Goal: Transaction & Acquisition: Purchase product/service

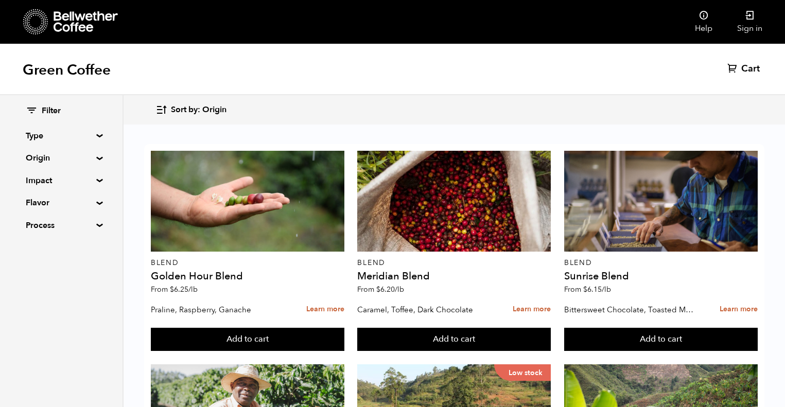
scroll to position [943, 0]
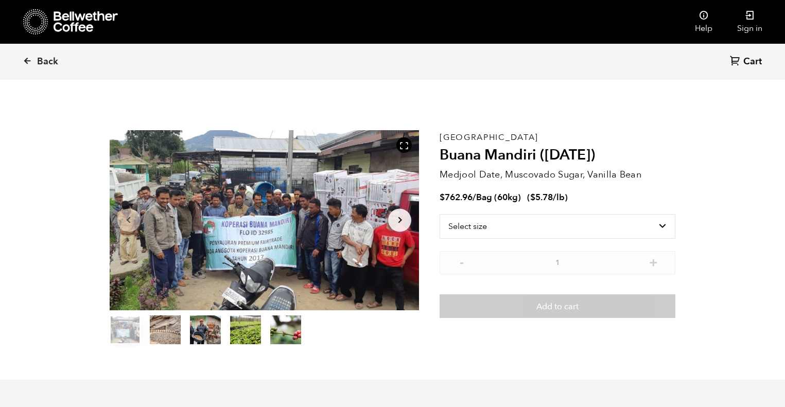
scroll to position [448, 548]
click at [556, 224] on select "Select size Bag (60kg) (132 lbs)" at bounding box center [558, 226] width 236 height 25
click at [616, 225] on select "Select size Bag (60kg) (132 lbs)" at bounding box center [558, 226] width 236 height 25
select select "bag-3"
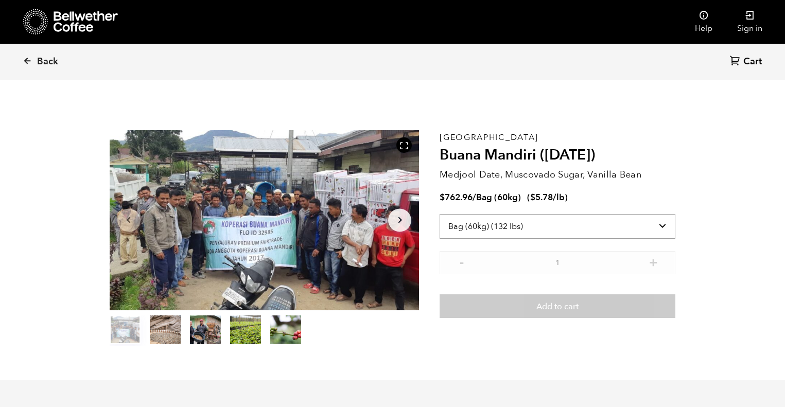
click at [440, 214] on select "Select size Bag (60kg) (132 lbs)" at bounding box center [558, 226] width 236 height 25
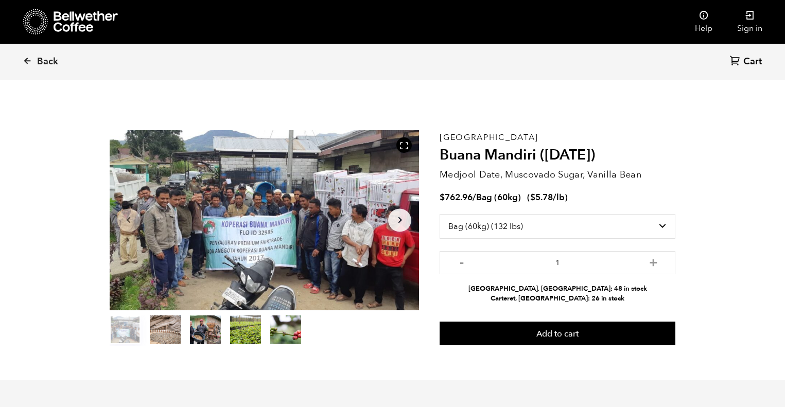
click at [532, 170] on p "Medjool Date, Muscovado Sugar, Vanilla Bean" at bounding box center [558, 175] width 236 height 14
copy p "Muscovado"
click at [745, 22] on link "Sign in" at bounding box center [750, 22] width 50 height 44
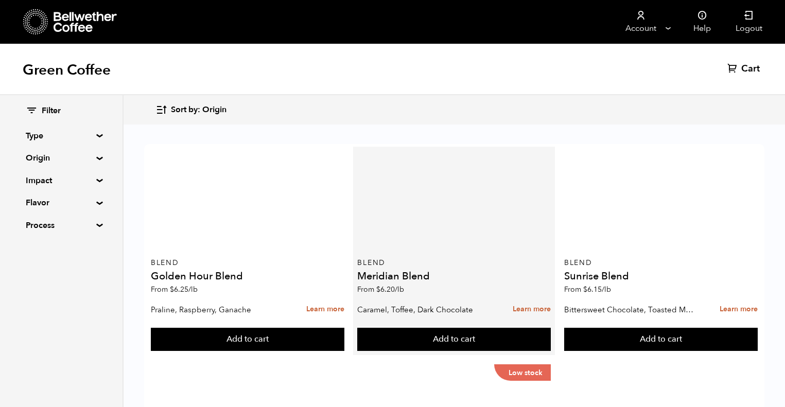
scroll to position [947, 0]
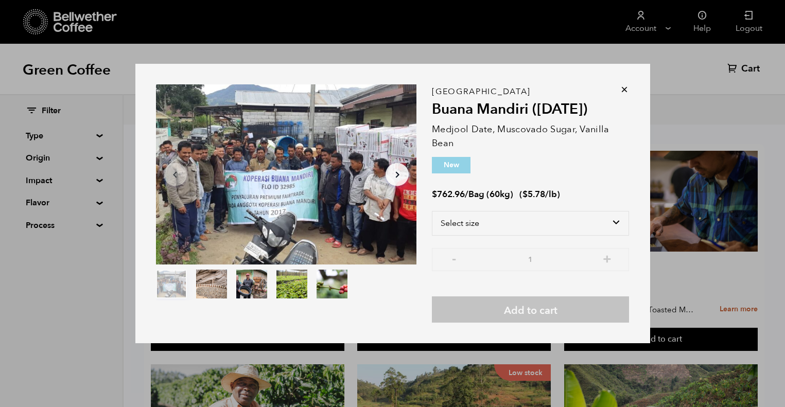
click at [534, 210] on div "Sumatra Buana Mandiri (AUG 25) Medjool Date, Muscovado Sugar, Vanilla Bean New …" at bounding box center [530, 207] width 197 height 231
click at [534, 218] on select "Select size Bag (60kg) (132 lbs)" at bounding box center [530, 223] width 197 height 25
select select "bag-3"
click at [432, 211] on select "Select size Bag (60kg) (132 lbs)" at bounding box center [530, 223] width 197 height 25
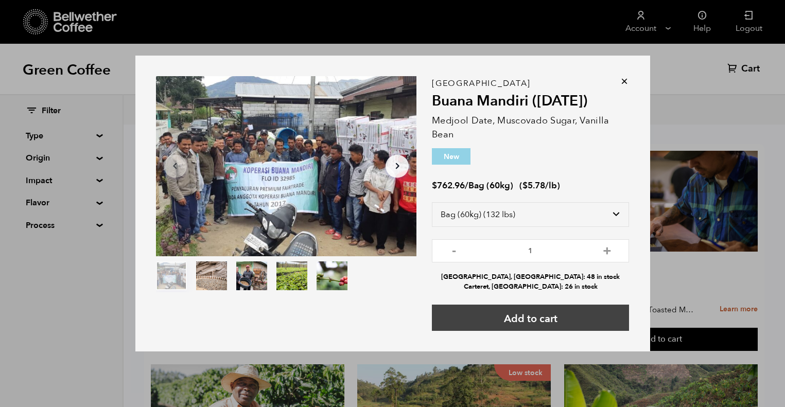
click at [520, 315] on button "Add to cart" at bounding box center [530, 318] width 197 height 26
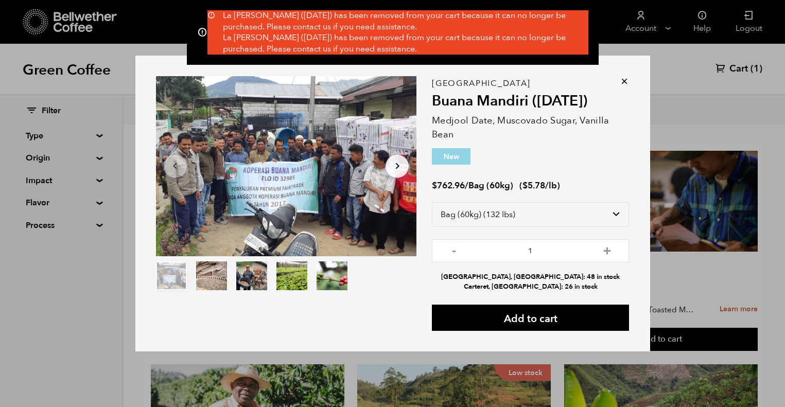
click at [624, 81] on icon at bounding box center [624, 81] width 10 height 10
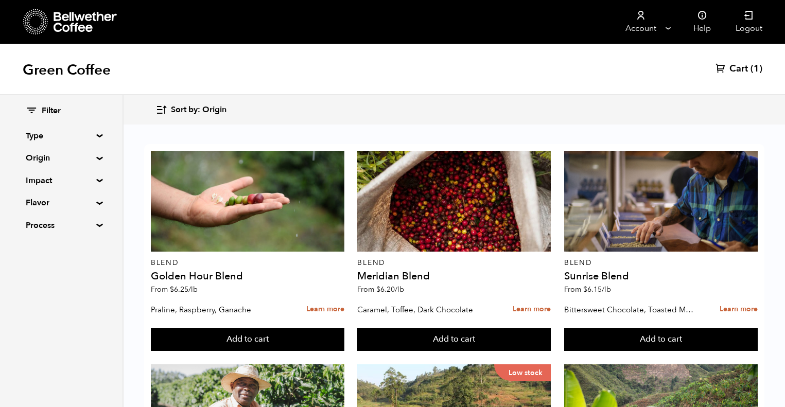
click at [753, 57] on div "Green Coffee Cart (1)" at bounding box center [392, 69] width 785 height 51
click at [745, 71] on span "Cart" at bounding box center [738, 69] width 19 height 12
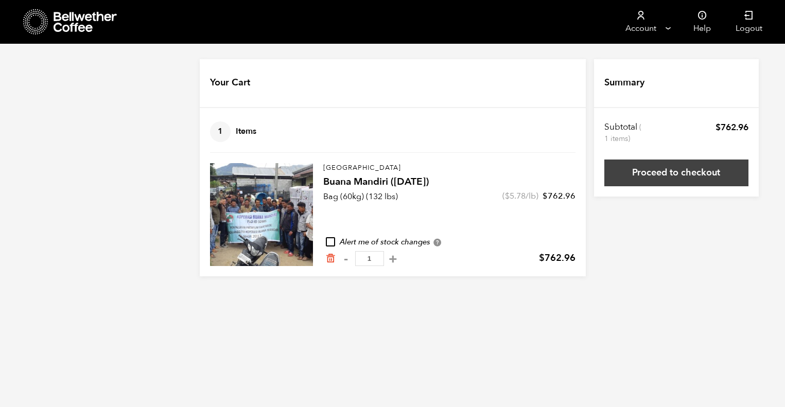
click at [634, 178] on link "Proceed to checkout" at bounding box center [676, 173] width 144 height 27
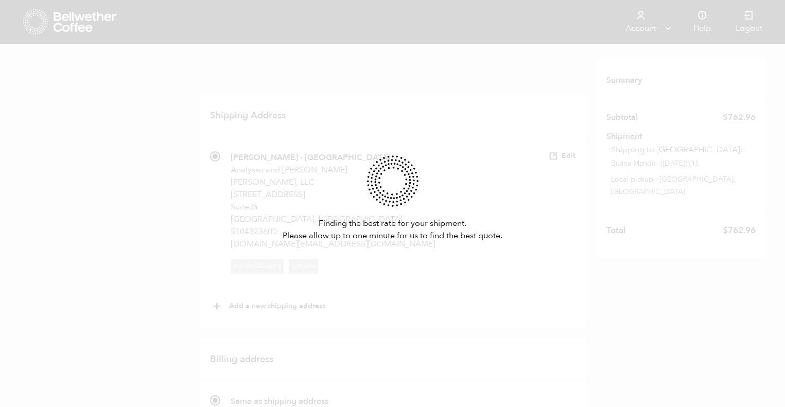
radio input "true"
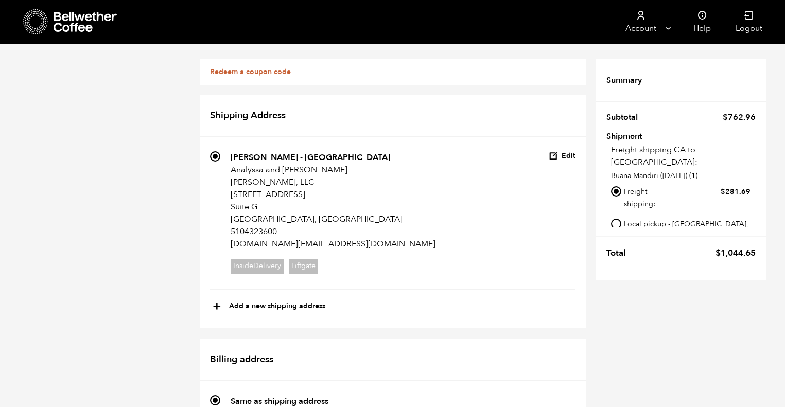
scroll to position [267, 0]
click at [686, 217] on label "Local pickup - [GEOGRAPHIC_DATA], [GEOGRAPHIC_DATA]" at bounding box center [687, 230] width 126 height 26
click at [621, 219] on input "Local pickup - [GEOGRAPHIC_DATA], [GEOGRAPHIC_DATA]" at bounding box center [616, 224] width 10 height 10
radio input "true"
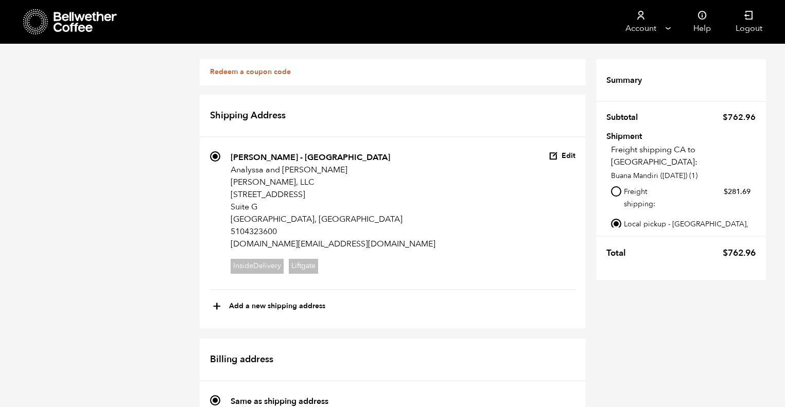
radio input "true"
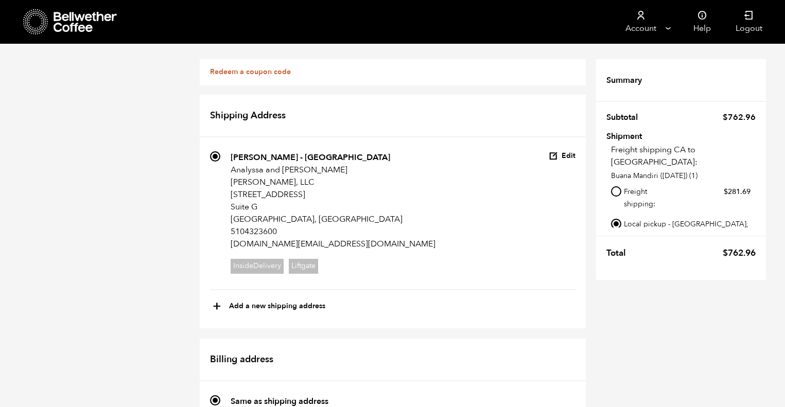
radio input "true"
select select
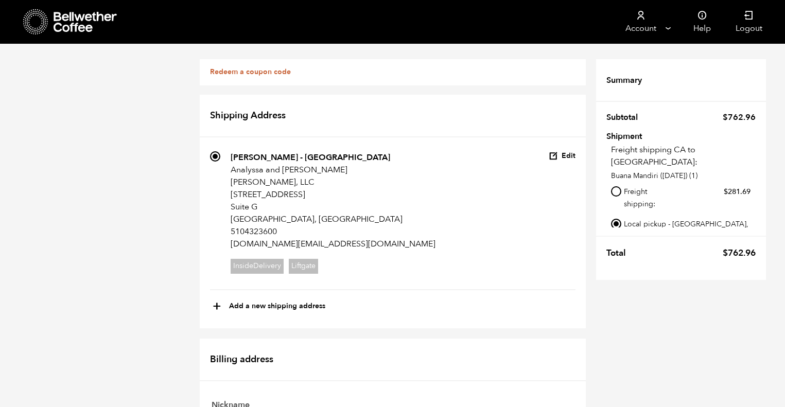
scroll to position [216, 0]
type input "Arianna"
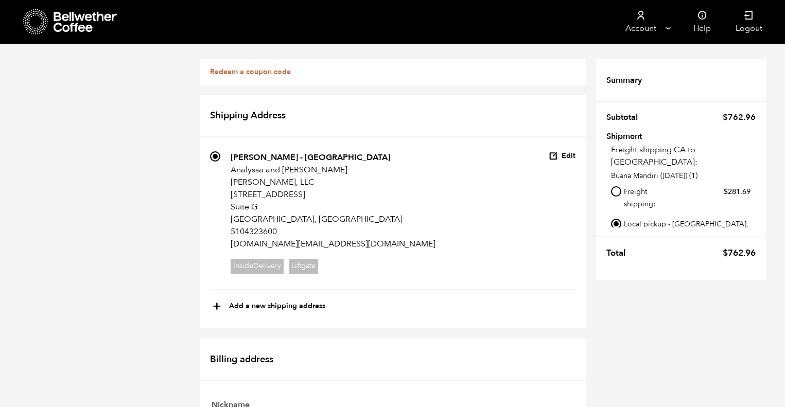
type input "[PERSON_NAME]"
type input "Charlie May LLC"
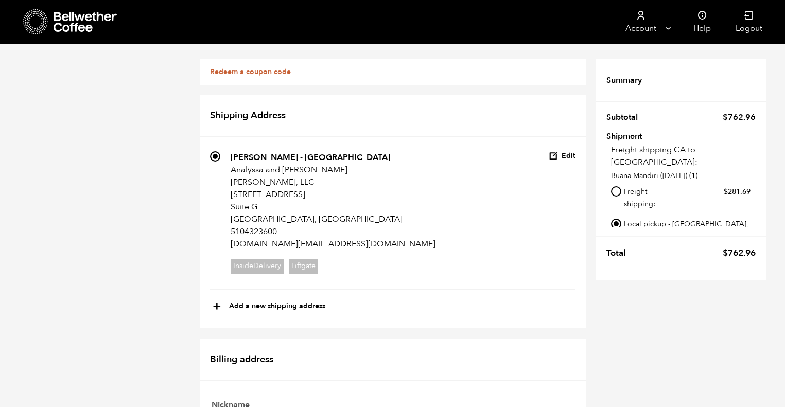
scroll to position [389, 0]
type input "13654 School Street"
type input "San Leandro"
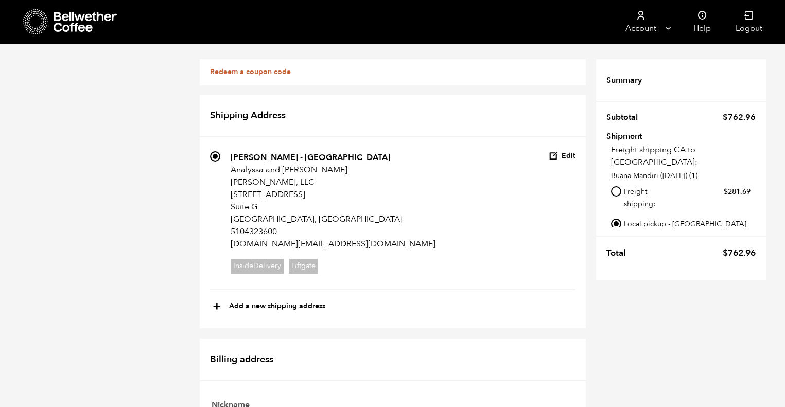
select select "CA"
type input "94578"
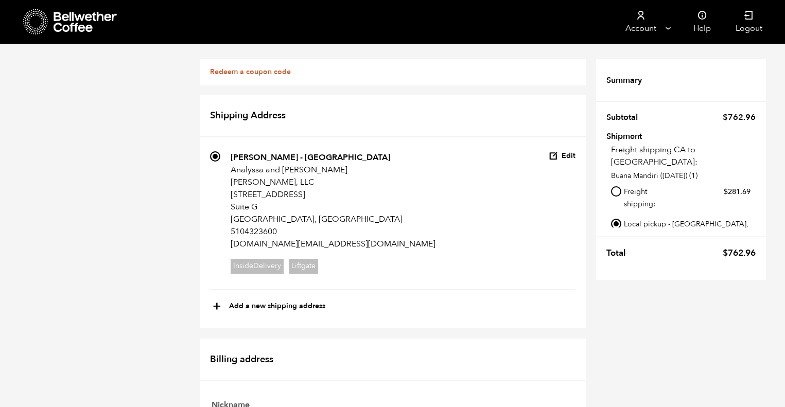
scroll to position [577, 0]
type input "1"
type input "5105907499"
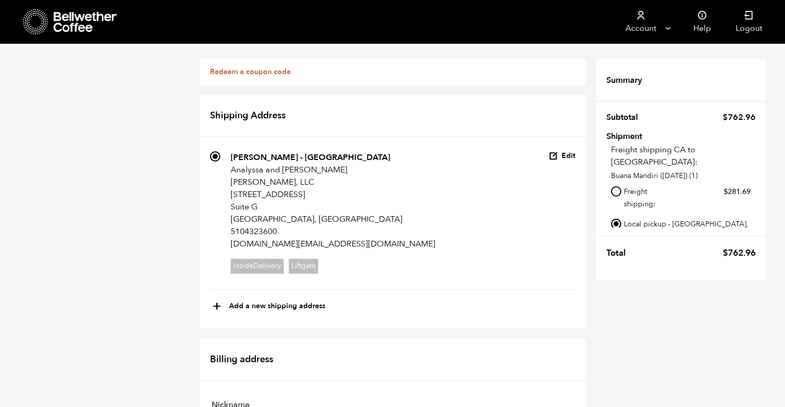
type input "info@charliemaycoffee.com"
click at [643, 217] on label "Local pickup - [GEOGRAPHIC_DATA], [GEOGRAPHIC_DATA]" at bounding box center [687, 230] width 126 height 26
click at [621, 219] on input "Local pickup - [GEOGRAPHIC_DATA], [GEOGRAPHIC_DATA]" at bounding box center [616, 224] width 10 height 10
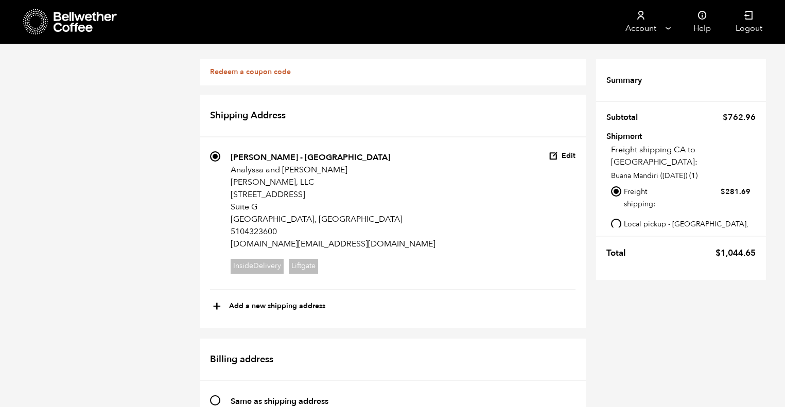
radio input "true"
select select
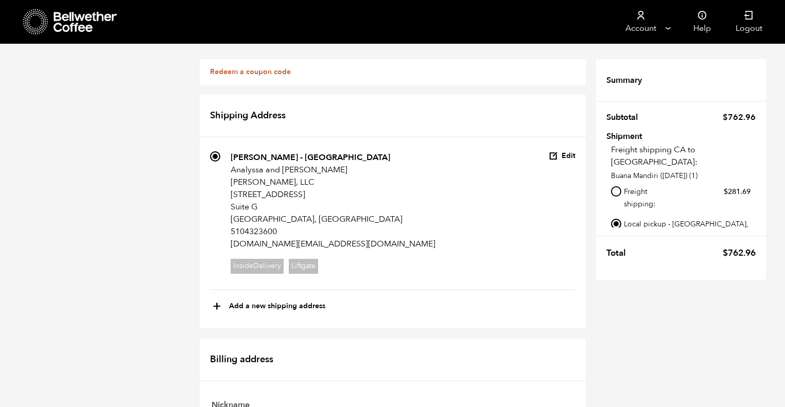
type input "Arianna"
type input "Cruz"
type input "13654 School Street"
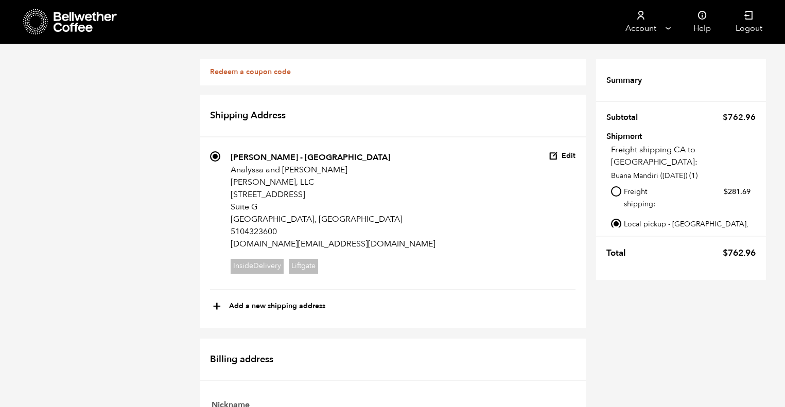
type input "D"
type input "San Leandro"
select select "CA"
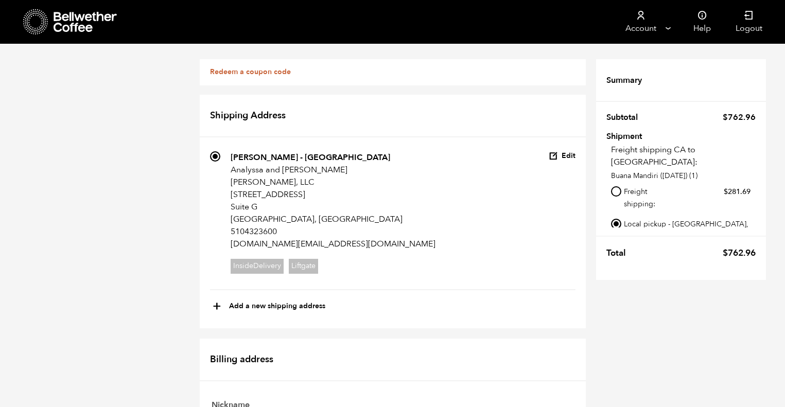
type input "94578"
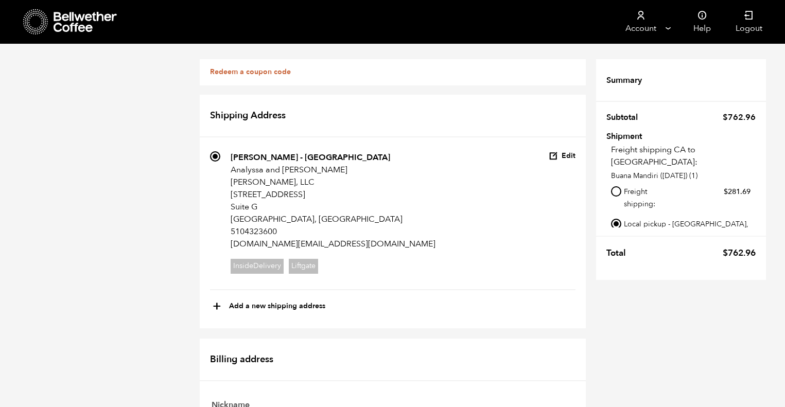
type input "5105907499"
type input "a"
type input "info@charliemaycoffee.com"
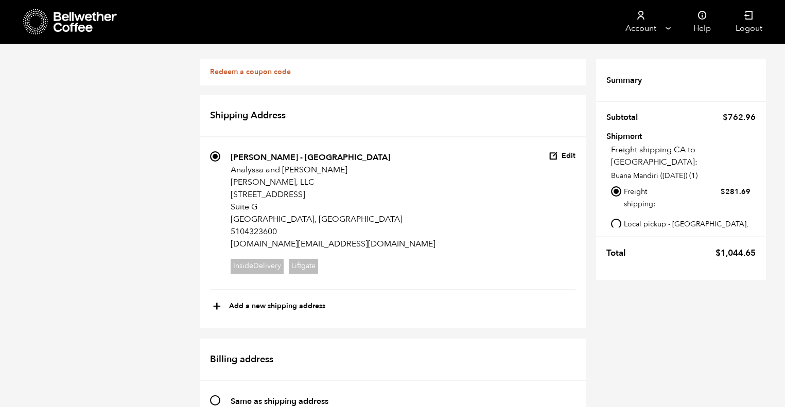
scroll to position [642, 0]
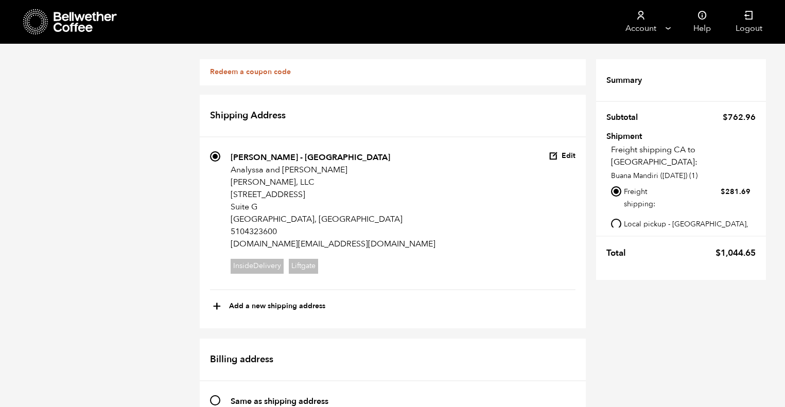
radio input "true"
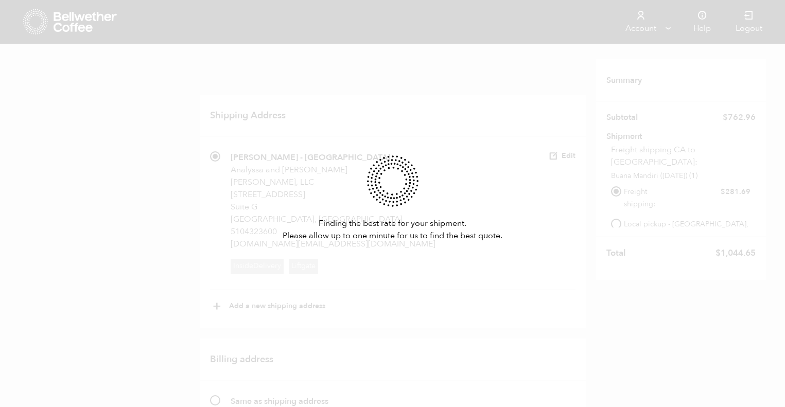
click at [208, 205] on div "Finding the best rate for your shipment. Please allow up to one minute for us t…" at bounding box center [392, 203] width 785 height 407
click at [210, 208] on div "Finding the best rate for your shipment. Please allow up to one minute for us t…" at bounding box center [392, 203] width 785 height 407
click at [215, 211] on div "Finding the best rate for your shipment. Please allow up to one minute for us t…" at bounding box center [392, 203] width 785 height 407
click at [345, 185] on div "Finding the best rate for your shipment. Please allow up to one minute for us t…" at bounding box center [392, 203] width 785 height 407
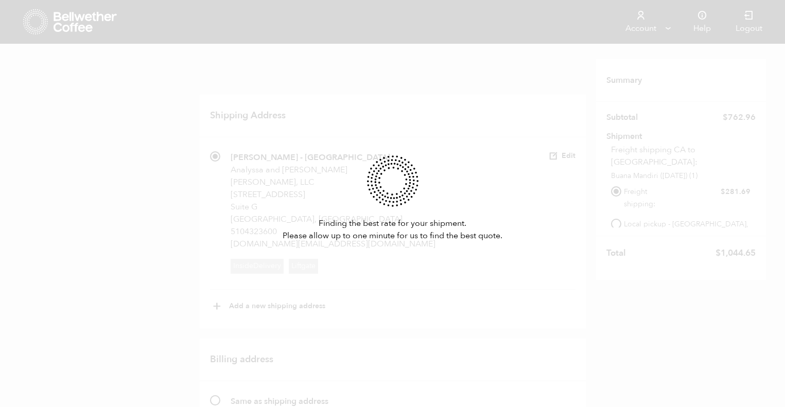
scroll to position [0, 0]
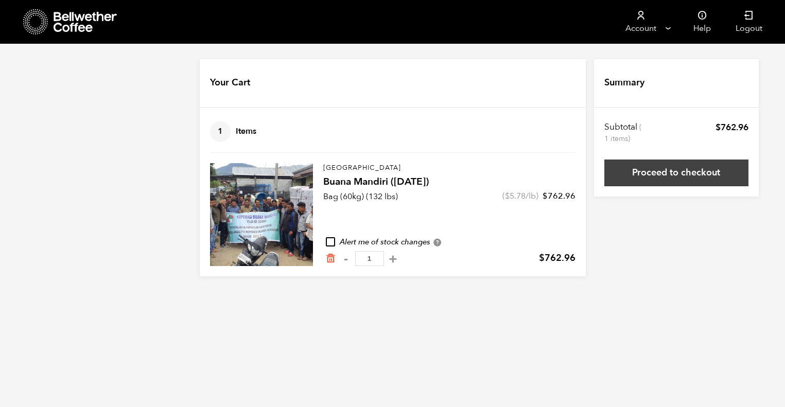
click at [725, 174] on link "Proceed to checkout" at bounding box center [676, 173] width 144 height 27
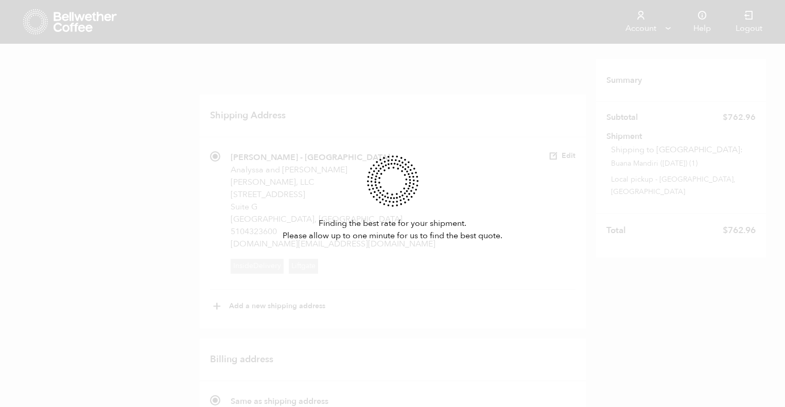
scroll to position [335, 0]
radio input "true"
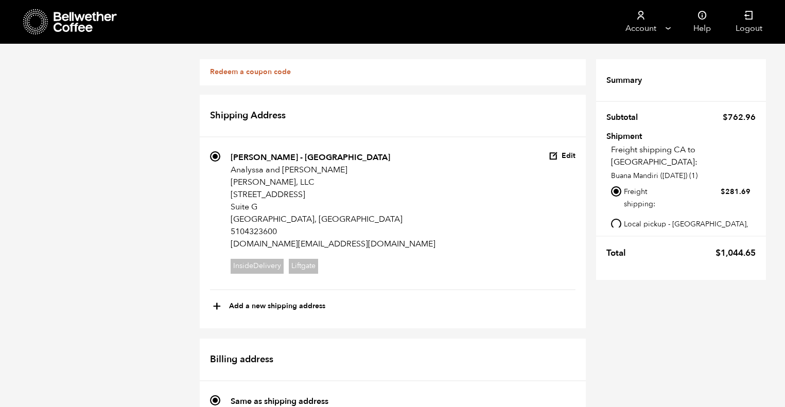
radio input "true"
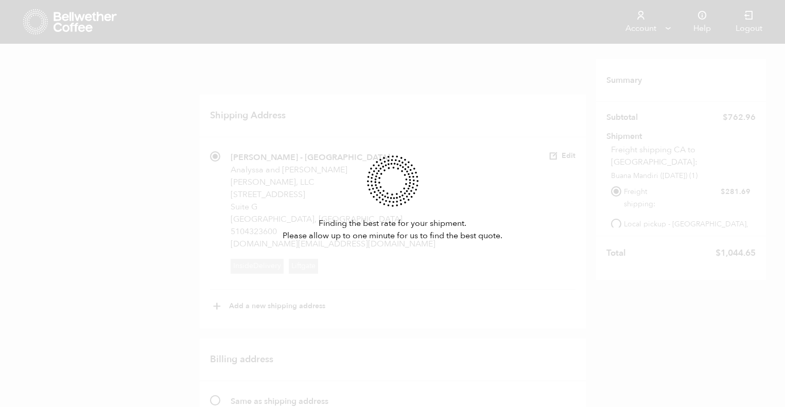
click at [210, 215] on div "Finding the best rate for your shipment. Please allow up to one minute for us t…" at bounding box center [392, 203] width 785 height 407
click at [210, 214] on div "Finding the best rate for your shipment. Please allow up to one minute for us t…" at bounding box center [392, 203] width 785 height 407
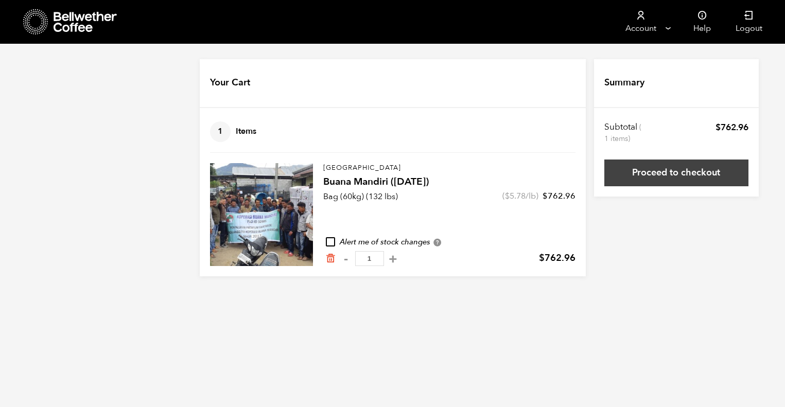
click at [667, 165] on link "Proceed to checkout" at bounding box center [676, 173] width 144 height 27
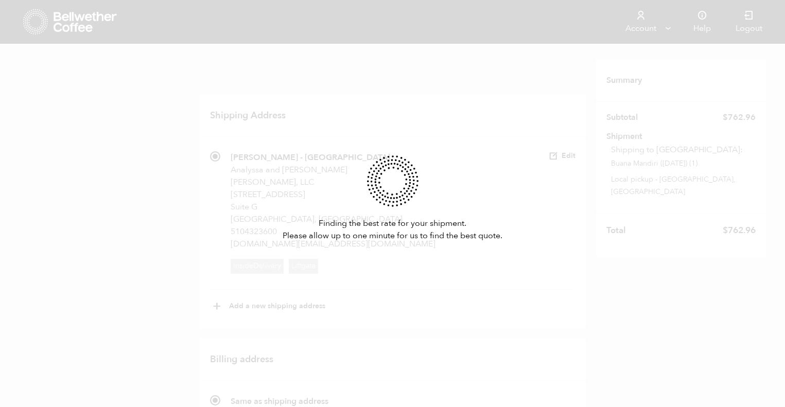
radio input "true"
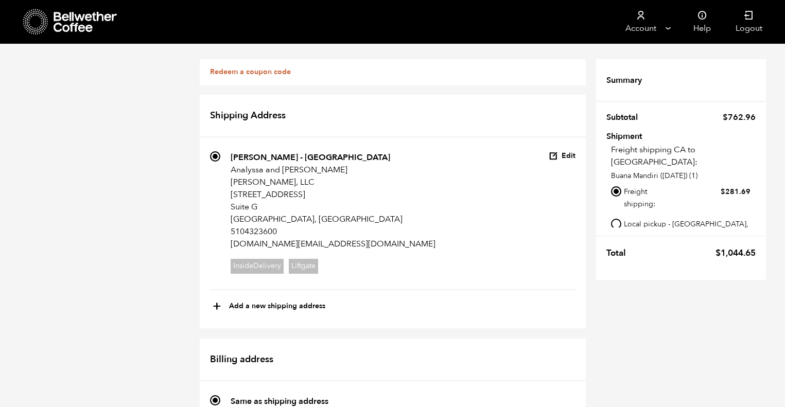
scroll to position [298, 0]
radio input "true"
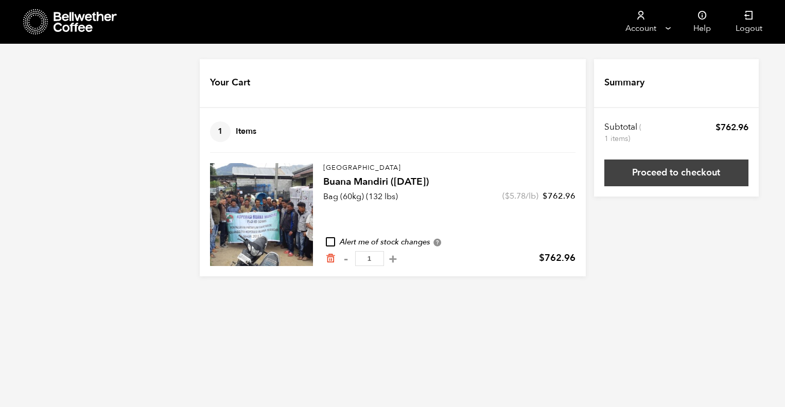
click at [715, 184] on link "Proceed to checkout" at bounding box center [676, 173] width 144 height 27
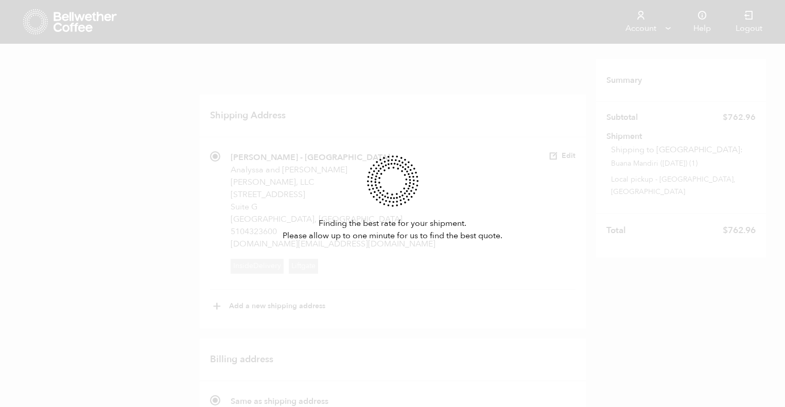
radio input "true"
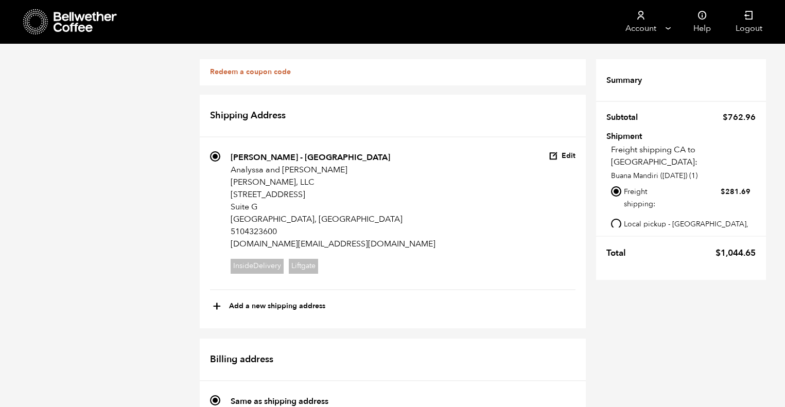
click at [612, 219] on input "Local pickup - Alameda, CA" at bounding box center [616, 224] width 10 height 10
radio input "true"
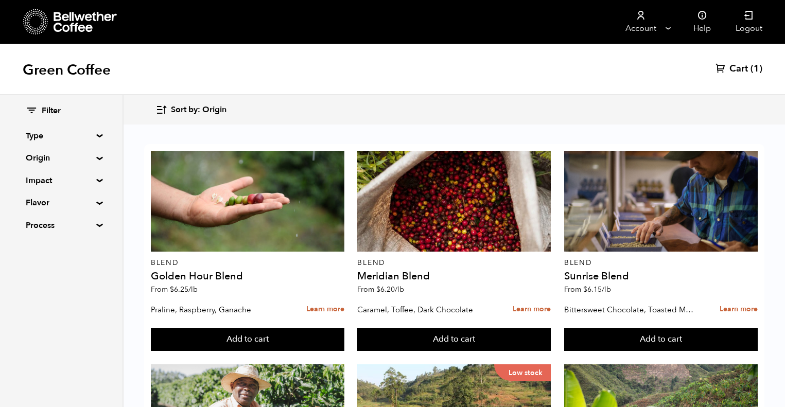
click at [735, 81] on div "Green Coffee Cart (1)" at bounding box center [392, 69] width 785 height 51
click at [735, 66] on span "Cart" at bounding box center [738, 69] width 19 height 12
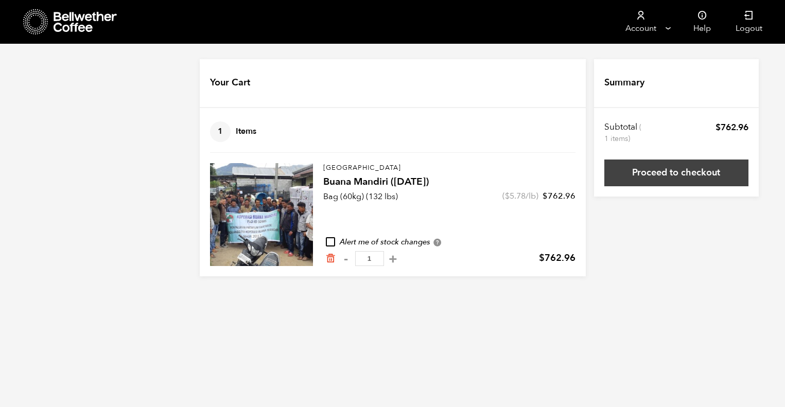
click at [658, 173] on link "Proceed to checkout" at bounding box center [676, 173] width 144 height 27
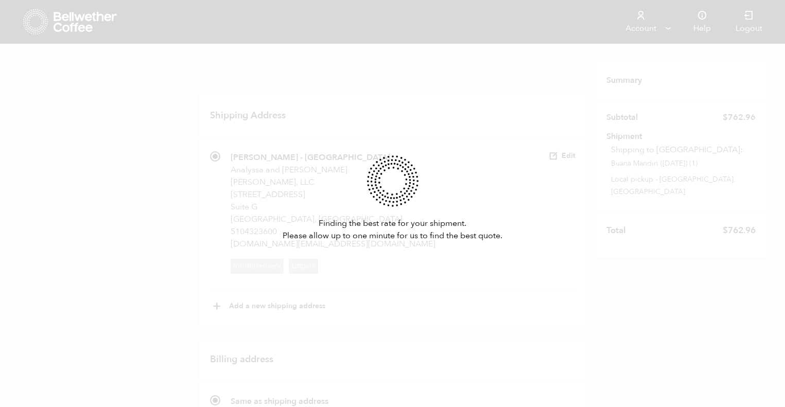
radio input "true"
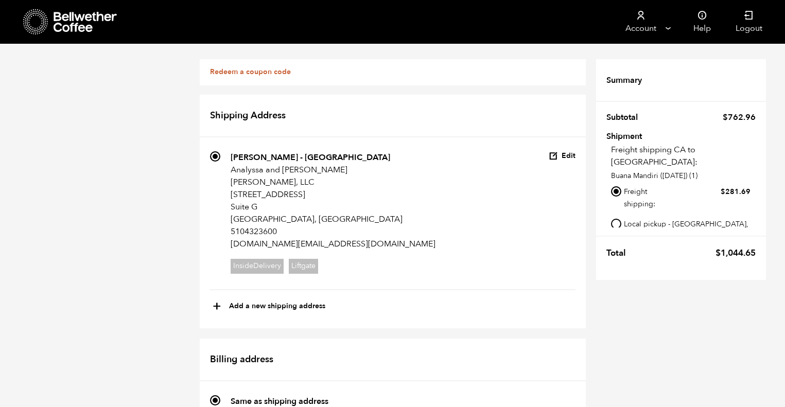
scroll to position [56, 0]
click at [618, 219] on input "Local pickup - [GEOGRAPHIC_DATA], [GEOGRAPHIC_DATA]" at bounding box center [616, 224] width 10 height 10
radio input "true"
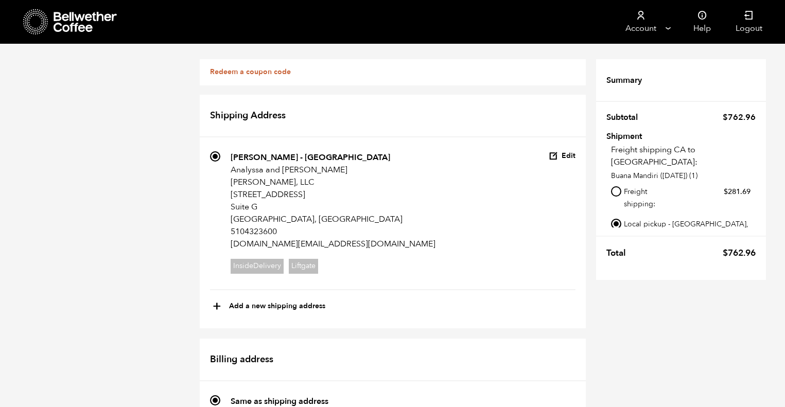
radio input "true"
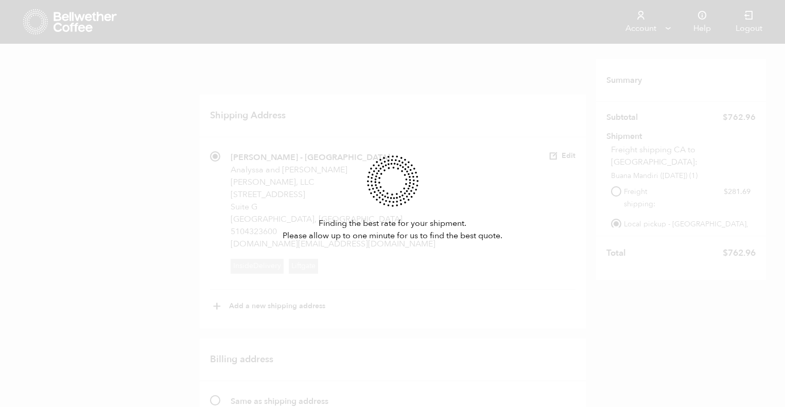
scroll to position [424, 0]
drag, startPoint x: 298, startPoint y: 121, endPoint x: 291, endPoint y: 125, distance: 7.9
click at [298, 120] on div "Finding the best rate for your shipment. Please allow up to one minute for us t…" at bounding box center [392, 203] width 785 height 407
click at [291, 125] on div "Finding the best rate for your shipment. Please allow up to one minute for us t…" at bounding box center [392, 203] width 785 height 407
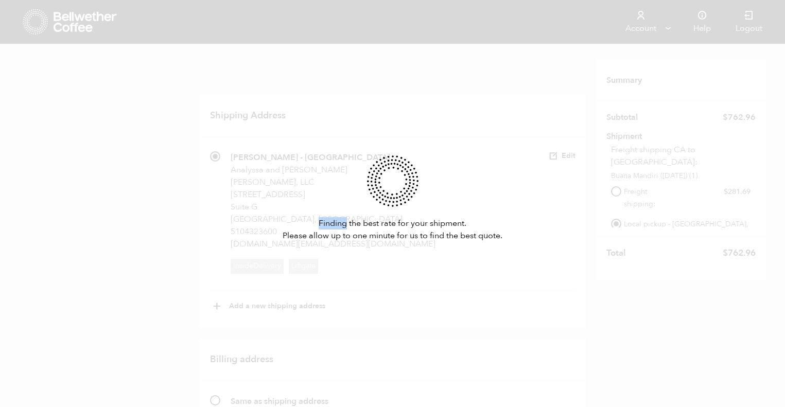
scroll to position [0, 0]
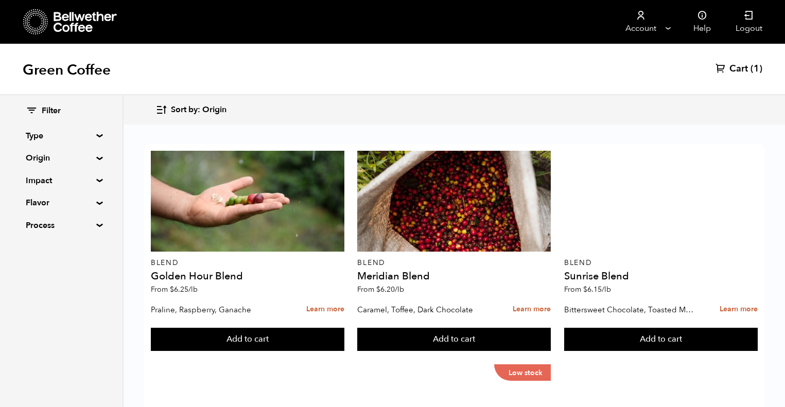
scroll to position [695, 0]
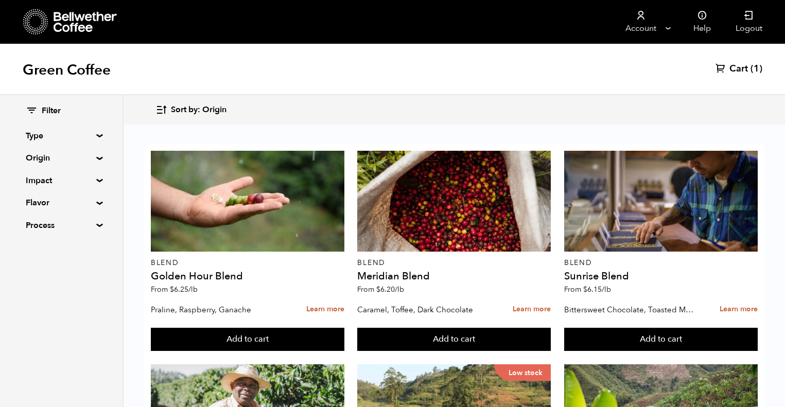
click at [728, 73] on link "Cart (1)" at bounding box center [739, 69] width 47 height 12
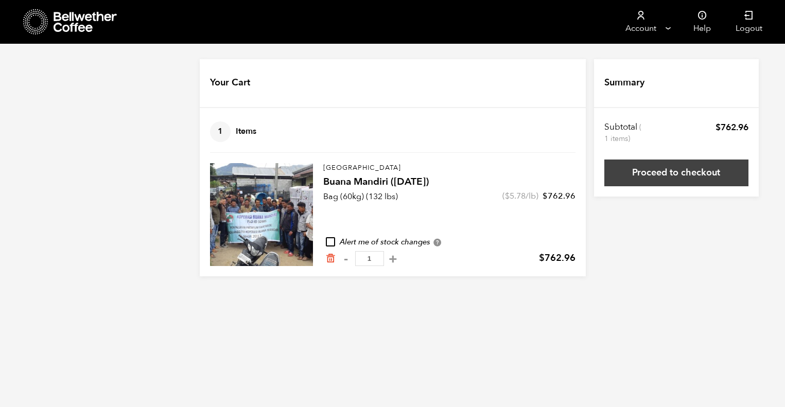
click at [638, 172] on link "Proceed to checkout" at bounding box center [676, 173] width 144 height 27
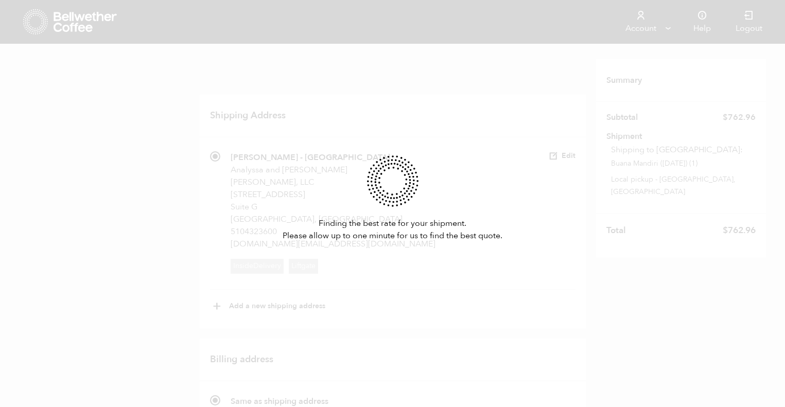
radio input "true"
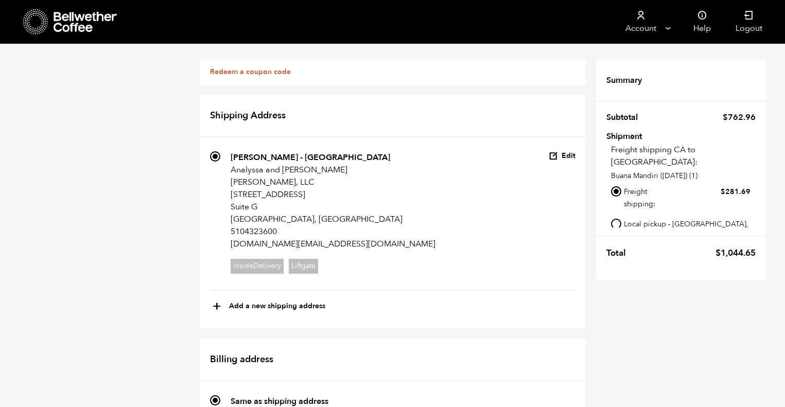
click at [641, 217] on label "Local pickup - [GEOGRAPHIC_DATA], [GEOGRAPHIC_DATA]" at bounding box center [687, 230] width 126 height 26
click at [621, 219] on input "Local pickup - [GEOGRAPHIC_DATA], [GEOGRAPHIC_DATA]" at bounding box center [616, 224] width 10 height 10
radio input "true"
click at [237, 304] on button "+ Add a new shipping address" at bounding box center [269, 307] width 113 height 18
type input "New address"
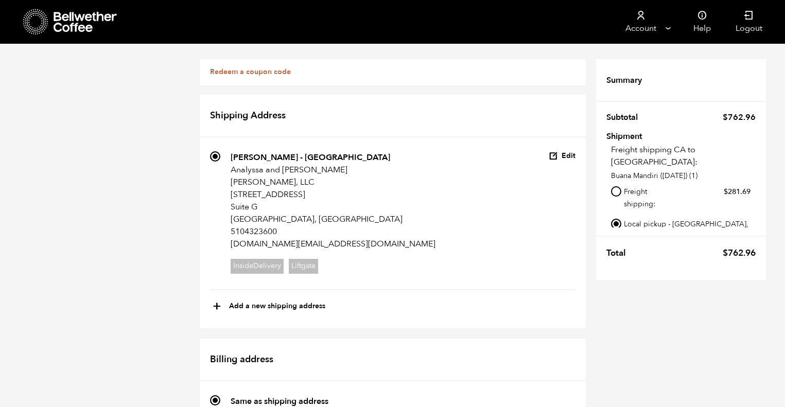
select select
checkbox input "false"
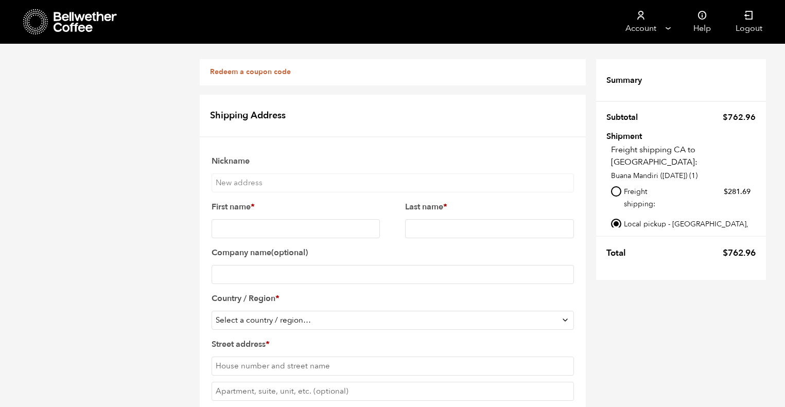
click at [237, 227] on input "First name *" at bounding box center [296, 228] width 169 height 19
type input "Arianna"
type input "Cruz"
type input "Charlie May LLC"
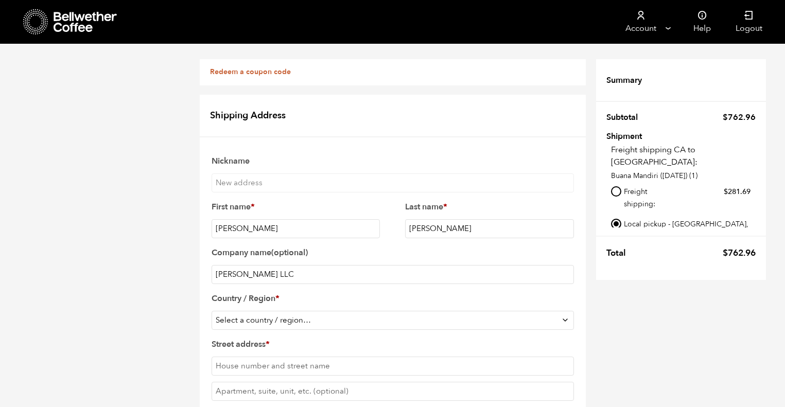
scroll to position [184, 0]
click at [278, 311] on select "Select a country / region… Afghanistan Åland Islands Albania Algeria American S…" at bounding box center [393, 320] width 362 height 19
select select "US"
click at [212, 311] on select "Select a country / region… Afghanistan Åland Islands Albania Algeria American S…" at bounding box center [393, 320] width 362 height 19
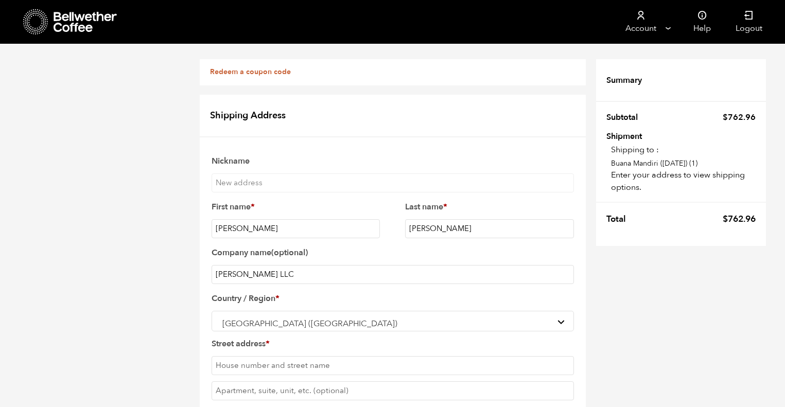
type input "San Leandro"
click at [249, 356] on input "Street address *" at bounding box center [393, 365] width 362 height 19
type input "13654 School Street"
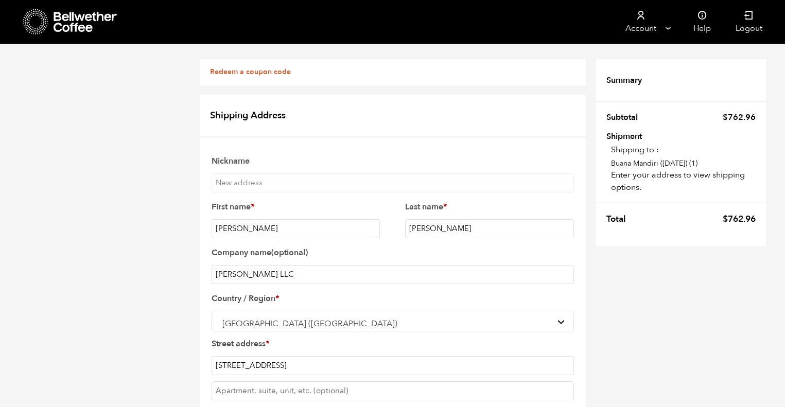
select select "CA"
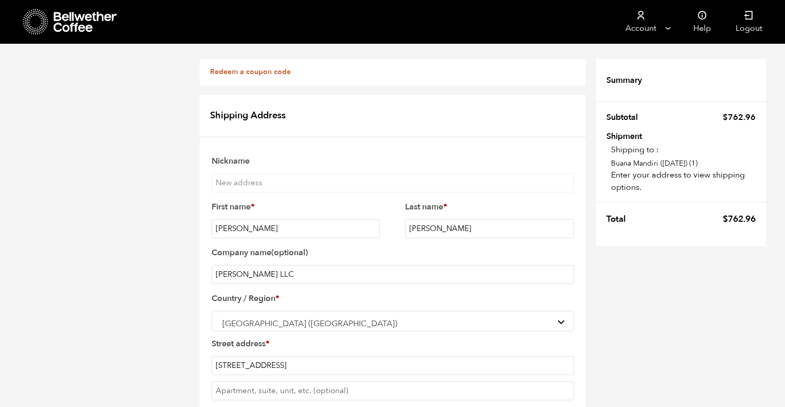
type input "94578"
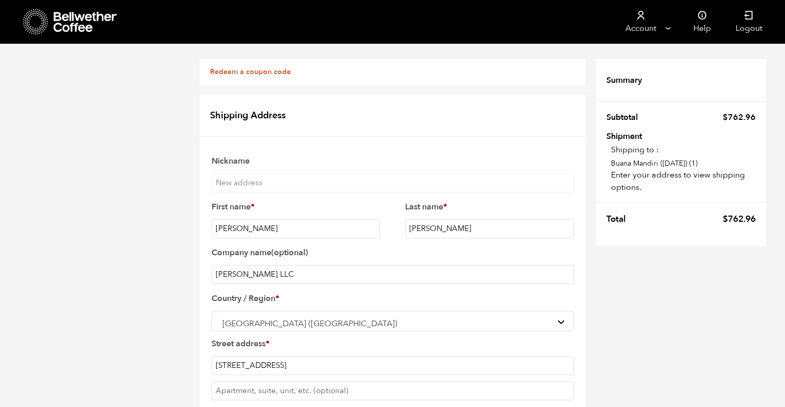
type input "5105907499"
type input "info@charliemaycoffee.com"
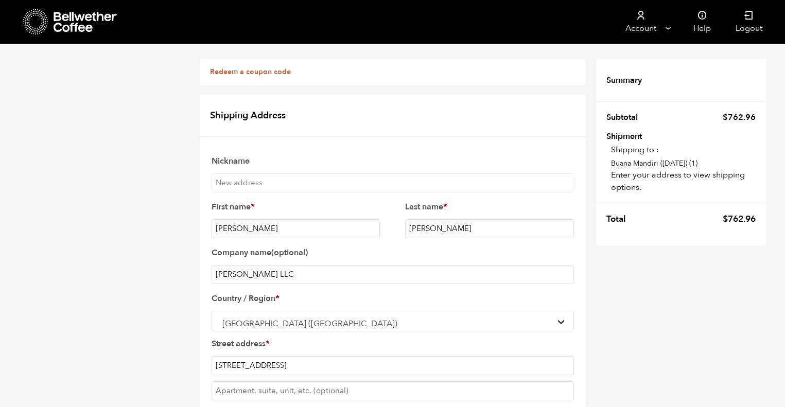
checkbox input "true"
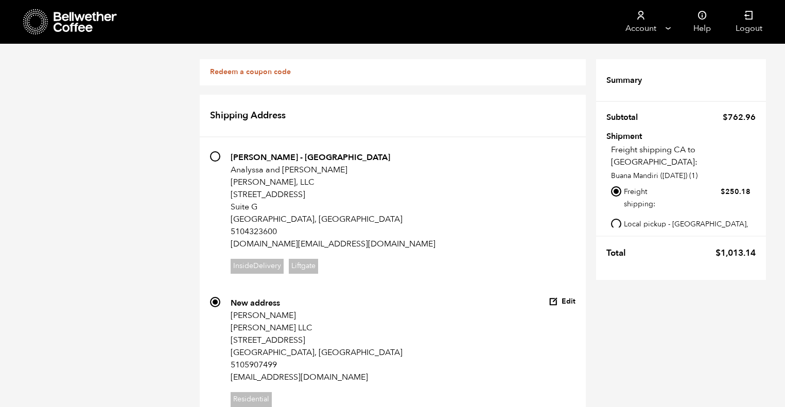
scroll to position [489, 0]
radio input "true"
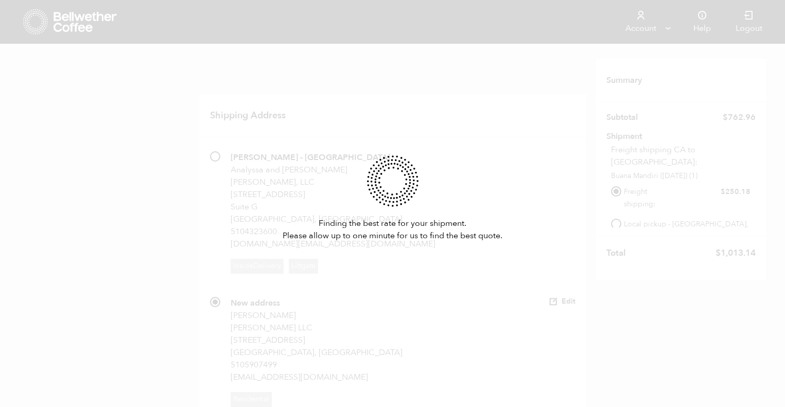
click at [613, 214] on div "Finding the best rate for your shipment. Please allow up to one minute for us t…" at bounding box center [392, 203] width 785 height 407
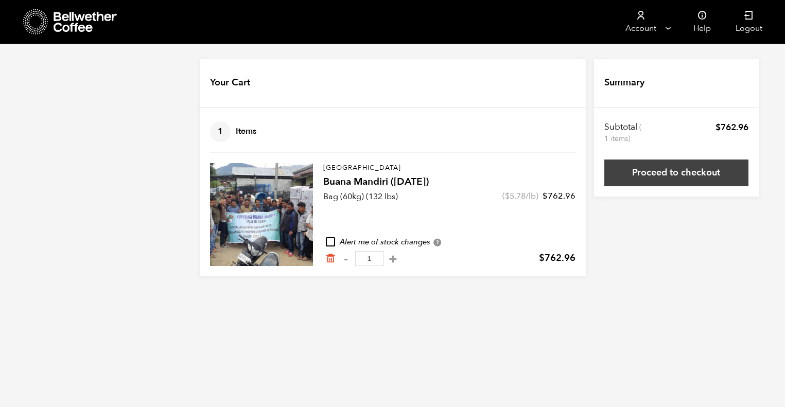
click at [658, 168] on link "Proceed to checkout" at bounding box center [676, 173] width 144 height 27
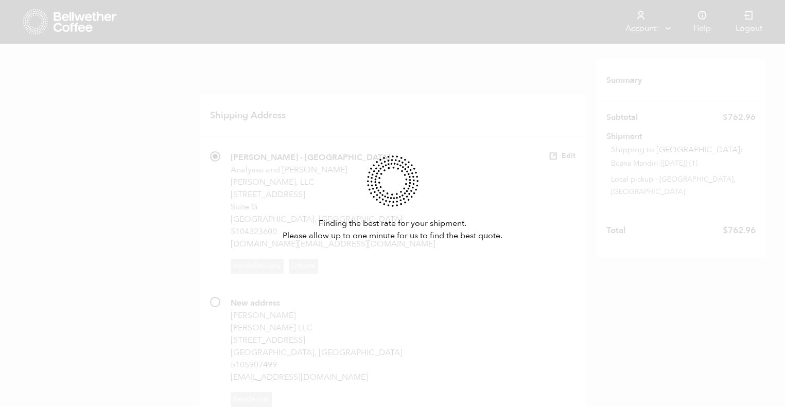
radio input "true"
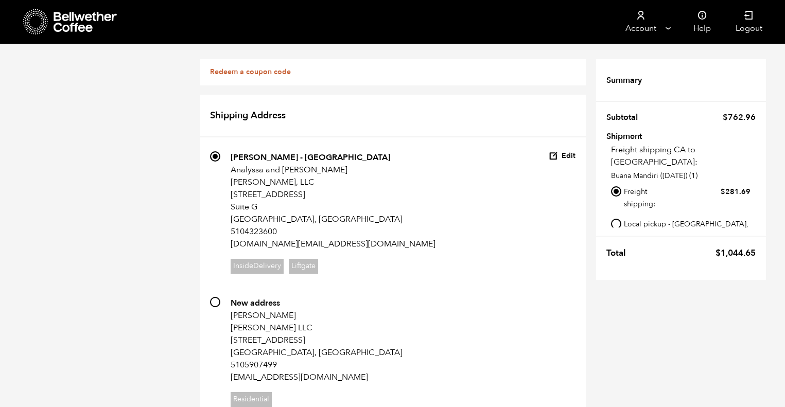
click at [617, 219] on input "Local pickup - [GEOGRAPHIC_DATA], [GEOGRAPHIC_DATA]" at bounding box center [616, 224] width 10 height 10
radio input "true"
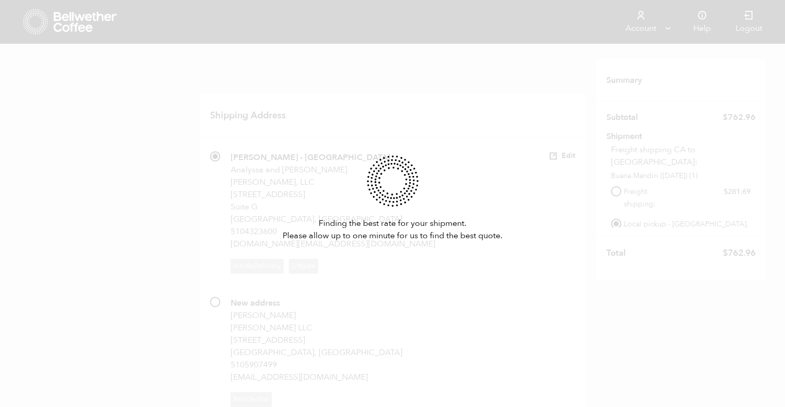
click at [487, 196] on div "Finding the best rate for your shipment. Please allow up to one minute for us t…" at bounding box center [392, 203] width 785 height 407
click at [451, 1] on div "Finding the best rate for your shipment. Please allow up to one minute for us t…" at bounding box center [392, 203] width 785 height 407
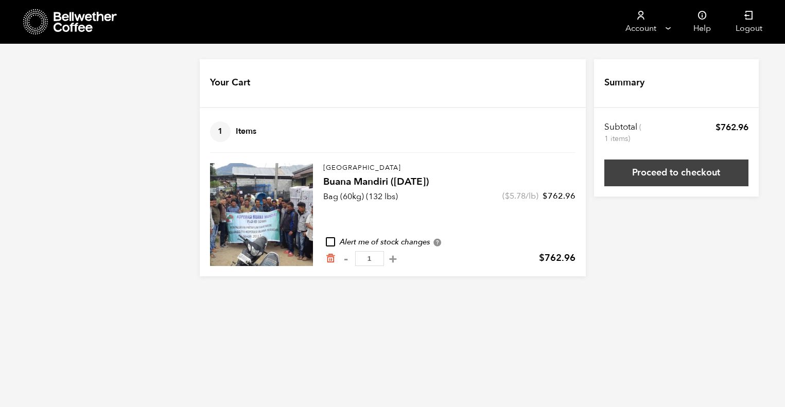
click at [622, 177] on link "Proceed to checkout" at bounding box center [676, 173] width 144 height 27
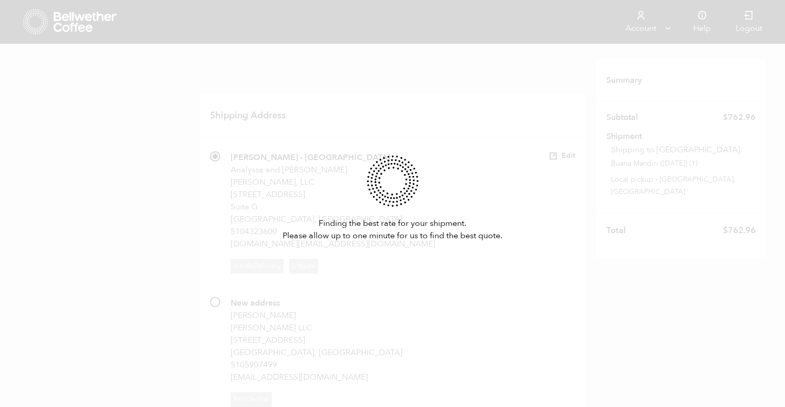
scroll to position [45, 0]
radio input "true"
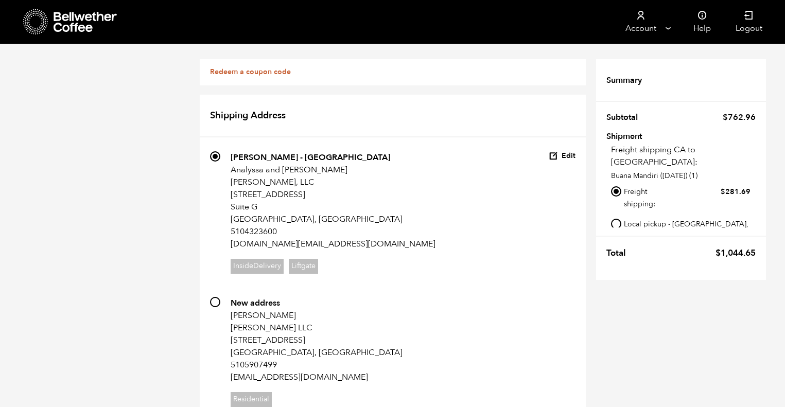
click at [619, 217] on li "Local pickup - [GEOGRAPHIC_DATA], [GEOGRAPHIC_DATA]" at bounding box center [681, 232] width 140 height 30
click at [614, 219] on input "Local pickup - [GEOGRAPHIC_DATA], [GEOGRAPHIC_DATA]" at bounding box center [616, 224] width 10 height 10
radio input "true"
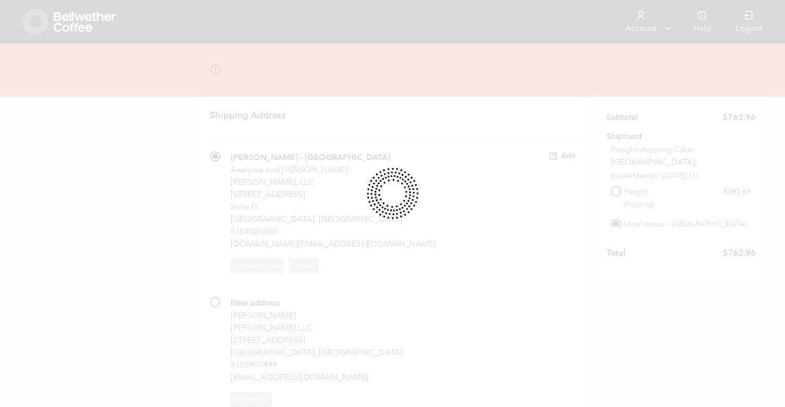
click at [365, 121] on div at bounding box center [392, 203] width 785 height 407
click at [325, 118] on div at bounding box center [392, 203] width 785 height 407
click at [486, 101] on div at bounding box center [392, 203] width 785 height 407
